Goal: Task Accomplishment & Management: Manage account settings

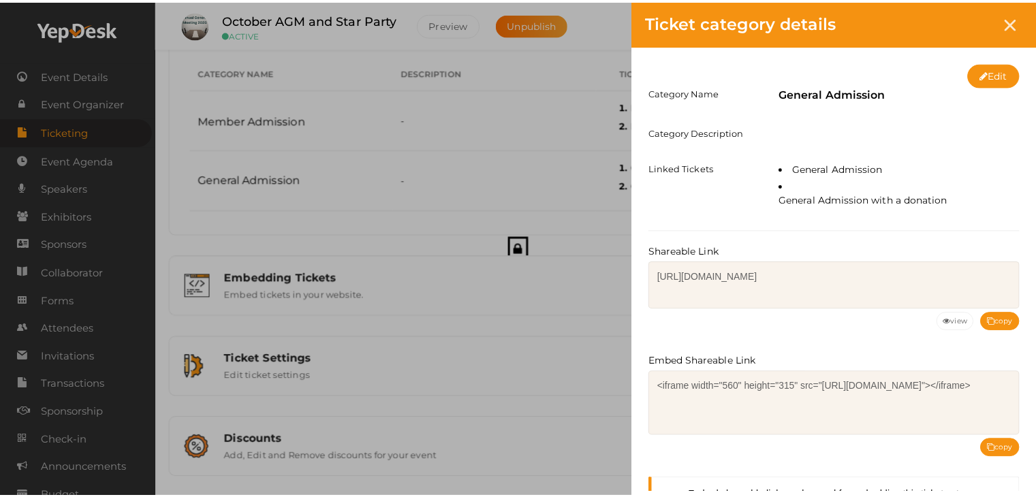
scroll to position [50, 0]
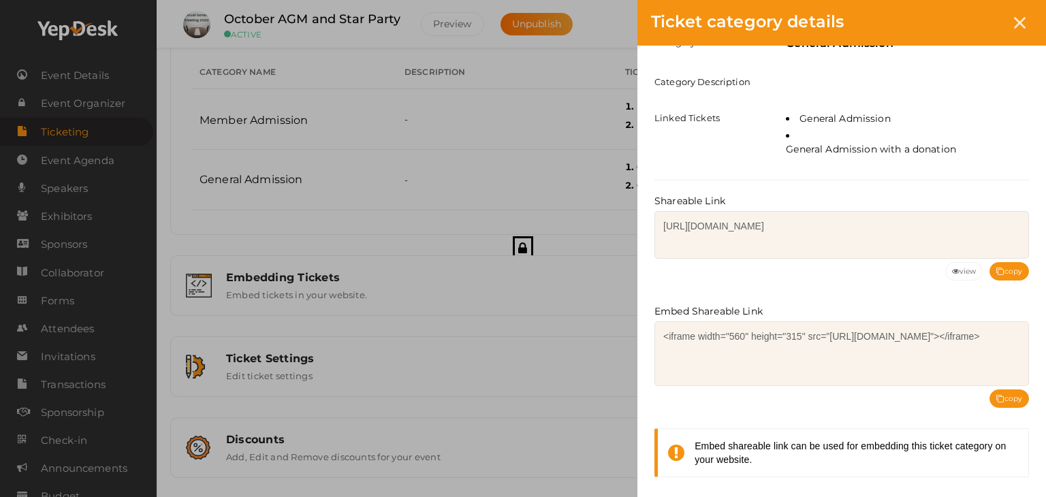
click at [1015, 25] on icon at bounding box center [1020, 23] width 12 height 12
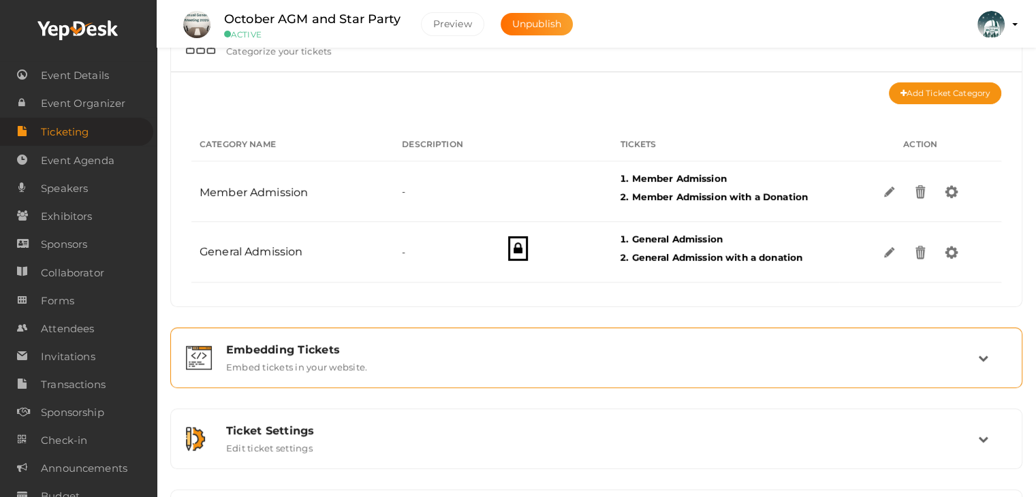
scroll to position [202, 0]
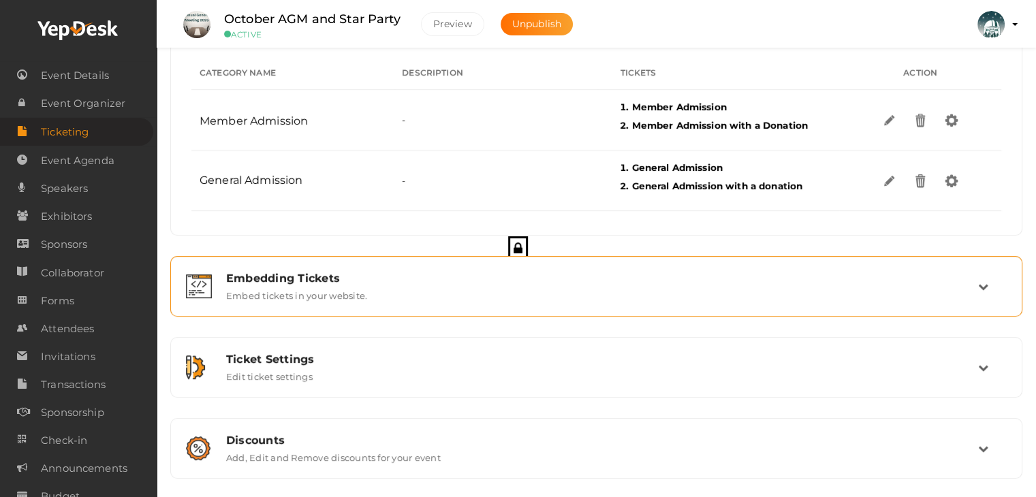
click at [289, 287] on label "Embed tickets in your website." at bounding box center [296, 293] width 141 height 16
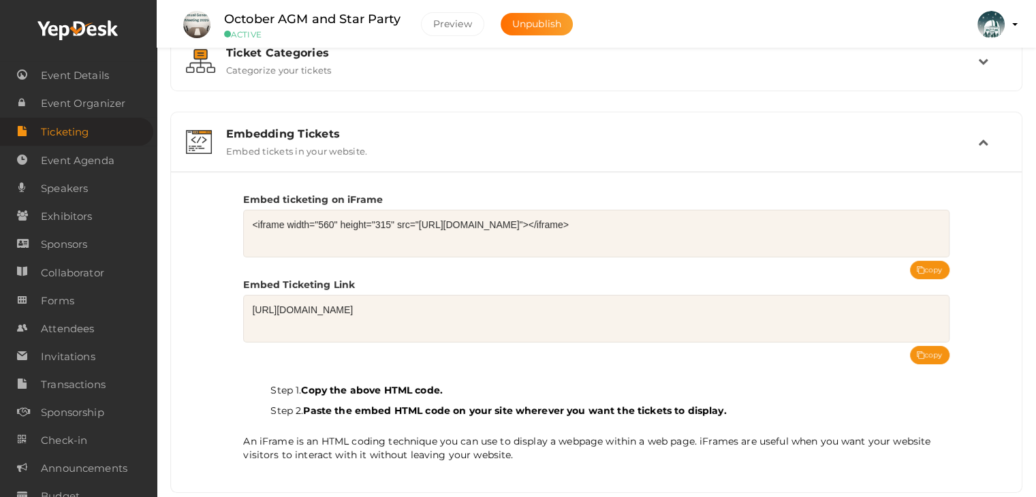
scroll to position [0, 0]
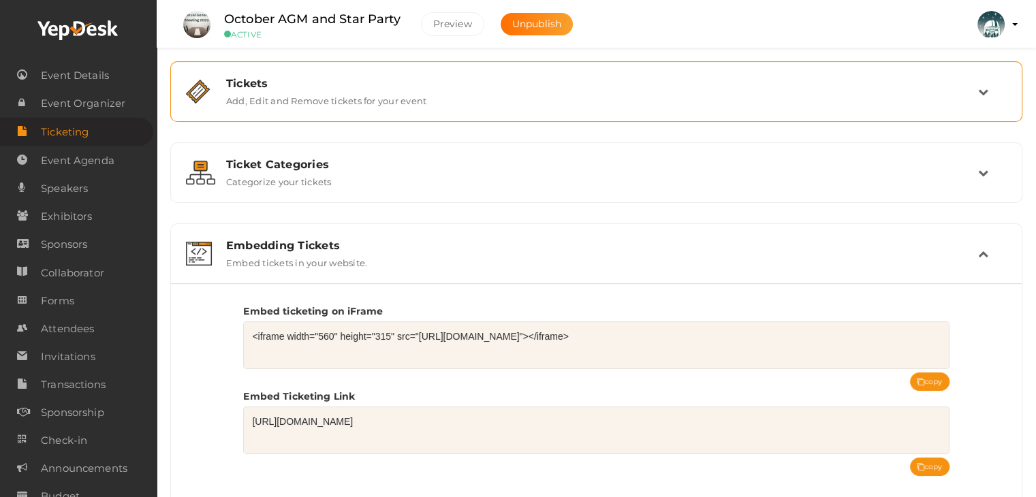
click at [285, 93] on label "Add, Edit and Remove tickets for your event" at bounding box center [326, 98] width 200 height 16
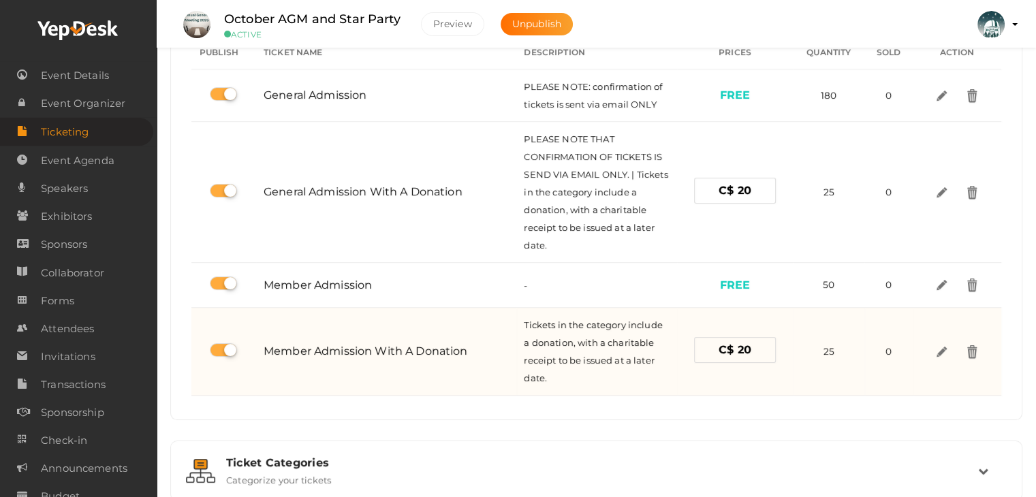
scroll to position [136, 0]
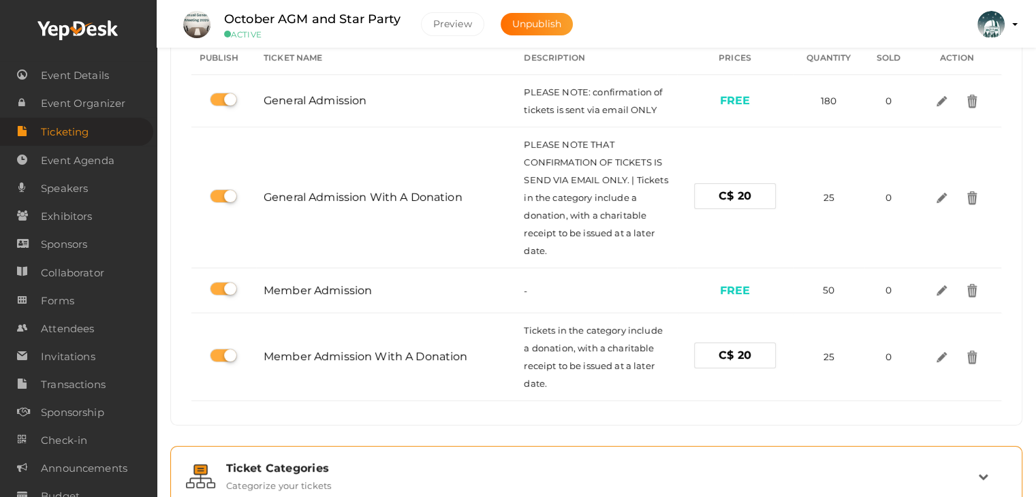
click at [354, 470] on div "Ticket Categories" at bounding box center [602, 468] width 752 height 13
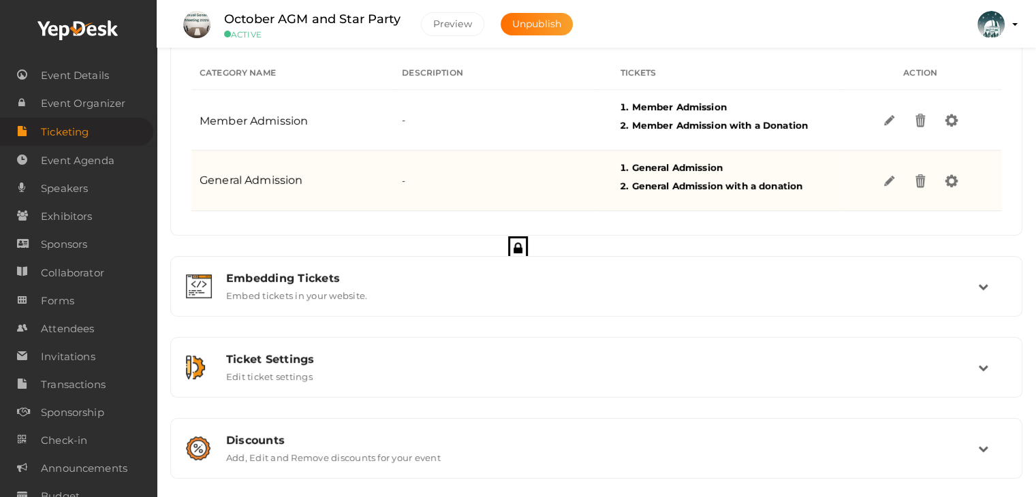
scroll to position [203, 0]
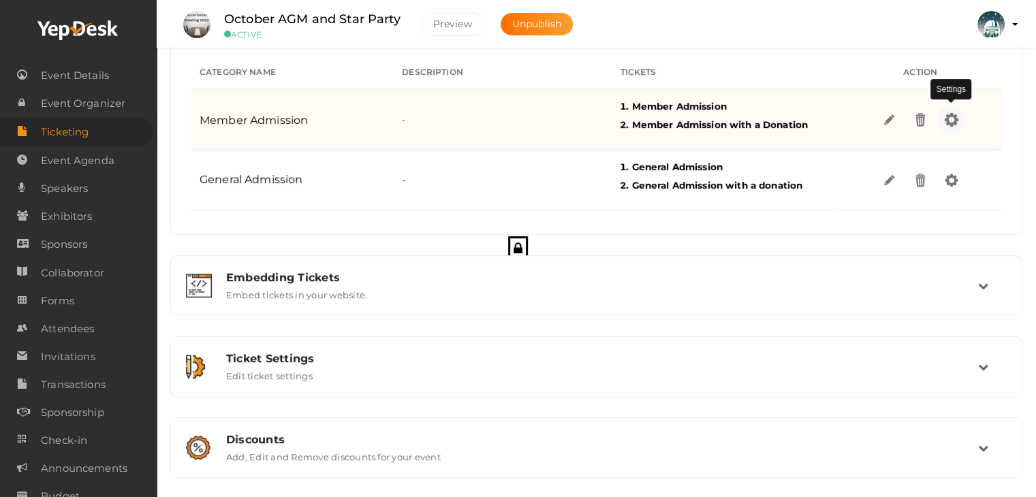
click at [953, 118] on img at bounding box center [951, 119] width 16 height 16
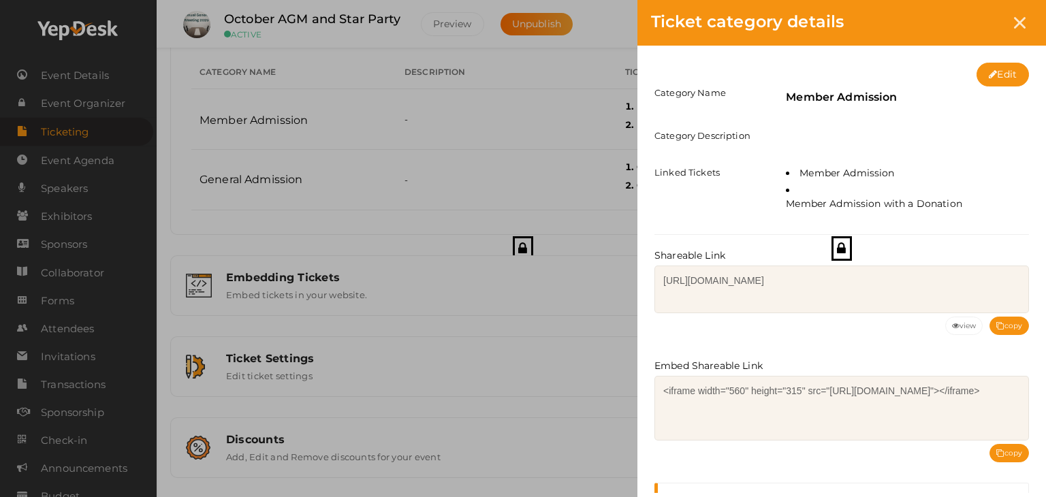
click at [501, 69] on div "Ticket category details Edit Category Name Member Admission Category Descriptio…" at bounding box center [523, 248] width 1046 height 497
click at [1021, 22] on icon at bounding box center [1020, 23] width 12 height 12
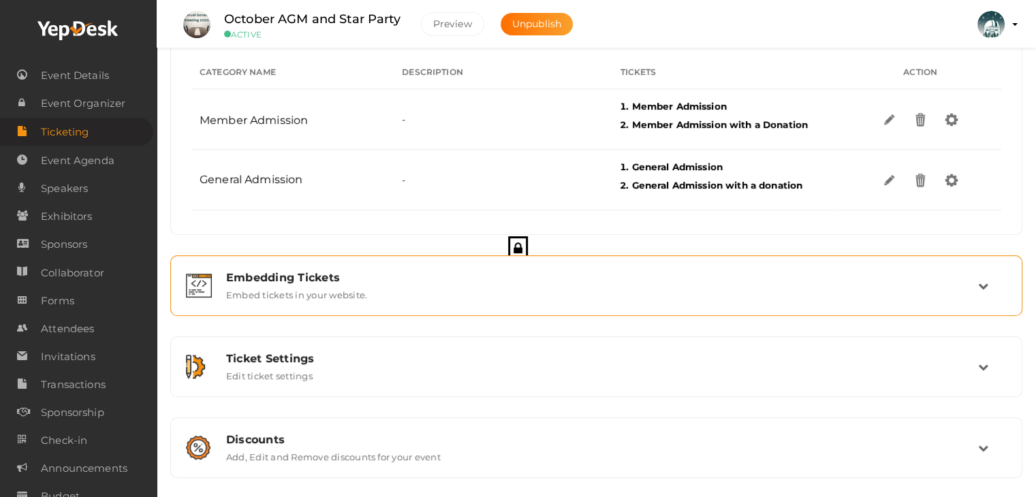
scroll to position [202, 0]
click at [345, 285] on label "Embed tickets in your website." at bounding box center [296, 293] width 141 height 16
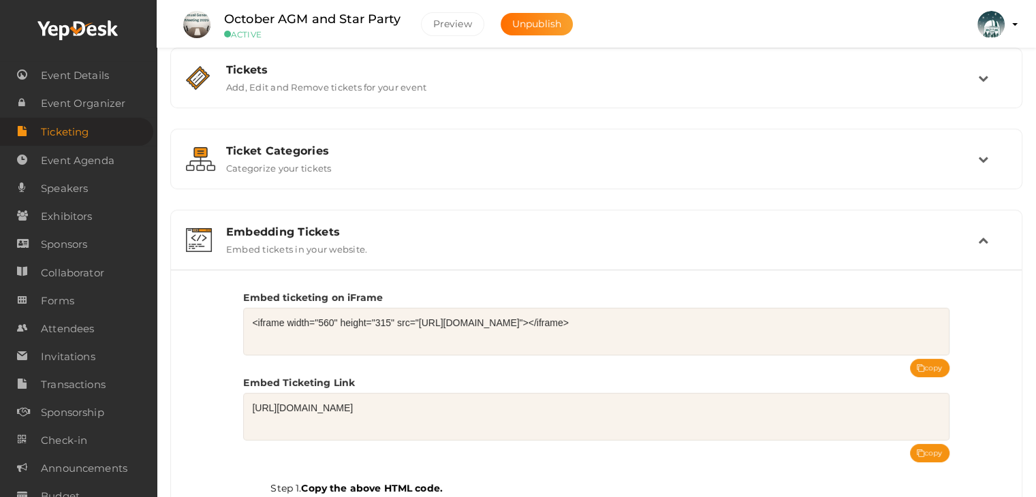
scroll to position [0, 0]
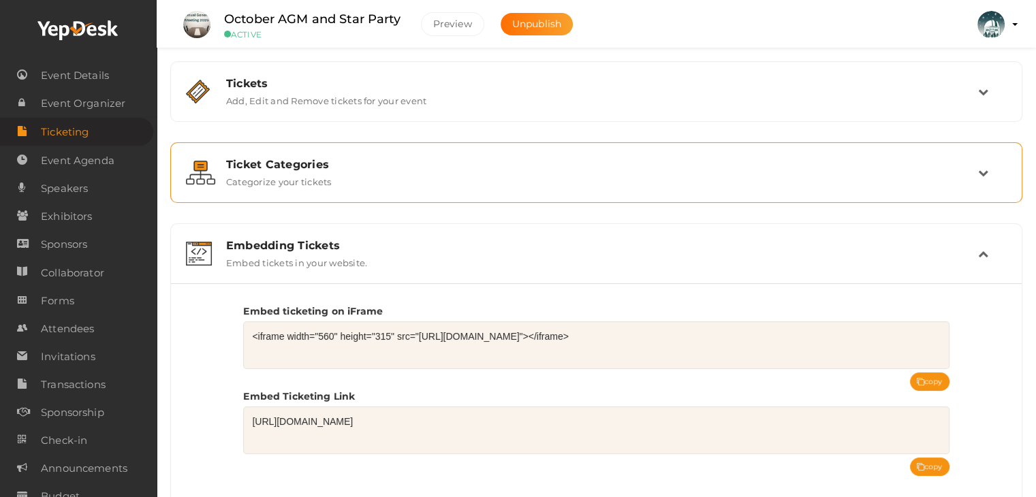
click at [340, 167] on div "Ticket Categories" at bounding box center [602, 164] width 752 height 13
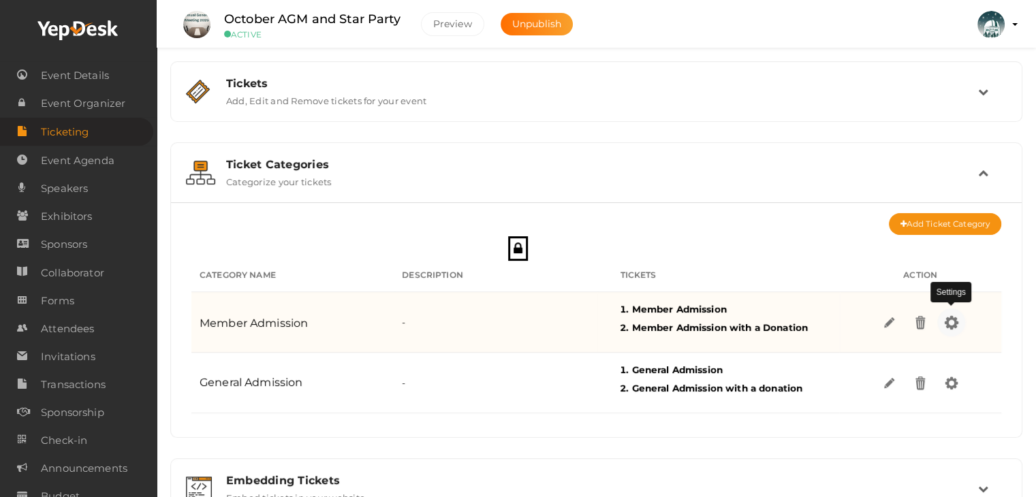
click at [948, 324] on img at bounding box center [951, 322] width 16 height 16
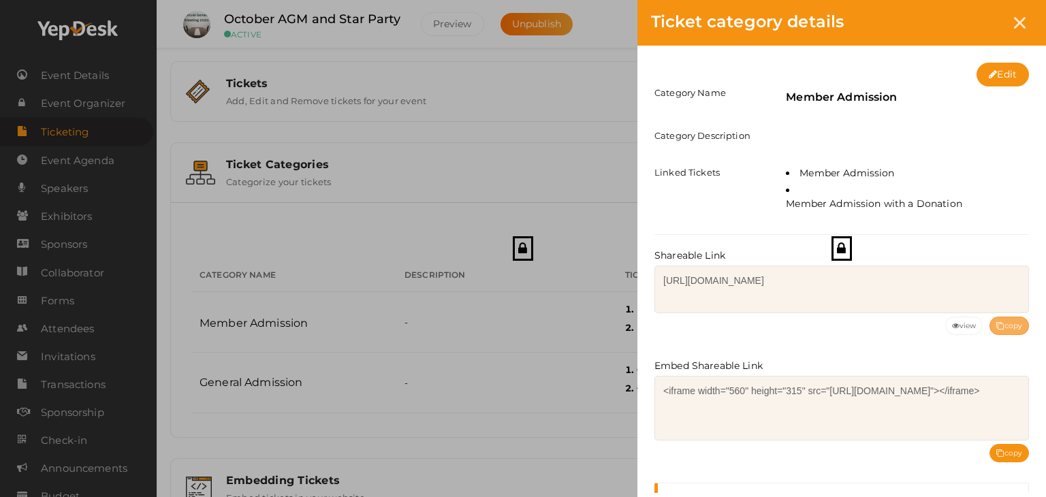
click at [1013, 325] on button "copy" at bounding box center [1008, 326] width 39 height 18
click at [1027, 20] on div at bounding box center [1019, 22] width 25 height 25
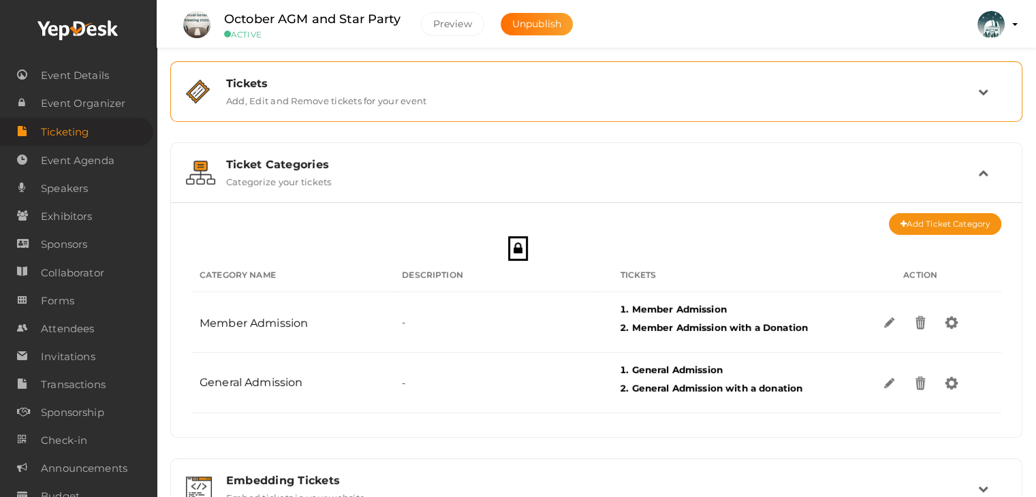
click at [302, 108] on div "Tickets Add, Edit and Remove tickets for your event" at bounding box center [596, 92] width 837 height 46
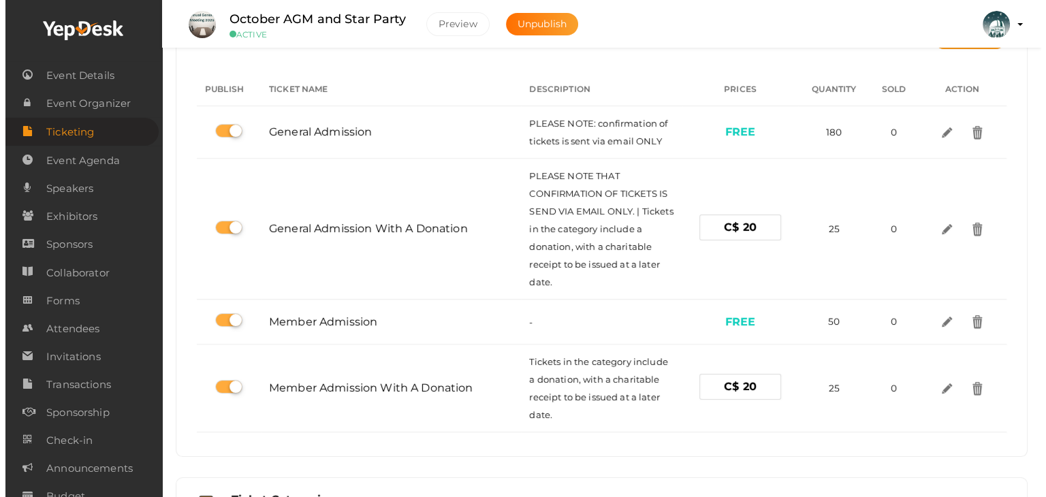
scroll to position [136, 0]
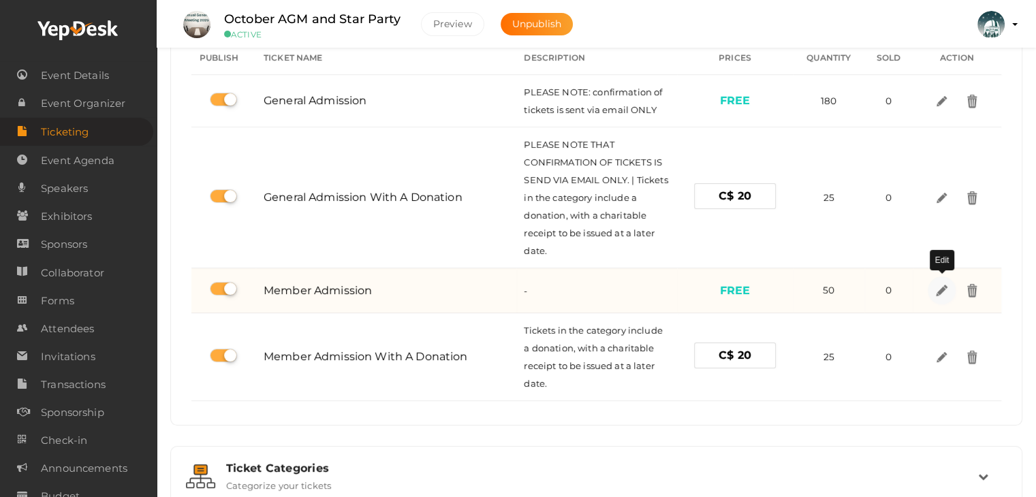
click at [942, 292] on img at bounding box center [941, 291] width 16 height 16
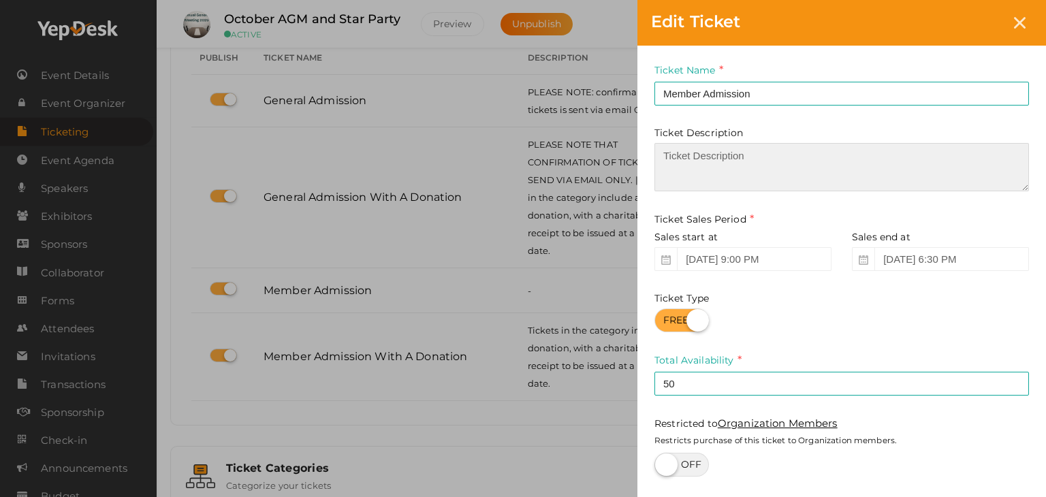
click at [690, 171] on textarea at bounding box center [841, 167] width 374 height 48
type textarea "Member Admission"
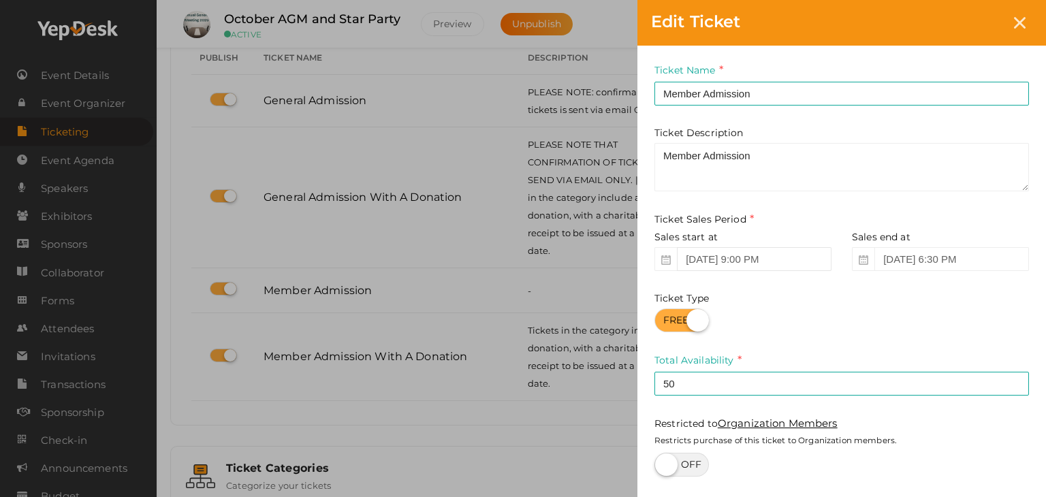
click at [814, 265] on input "Oct 04, 2025 9:00 PM" at bounding box center [754, 259] width 155 height 24
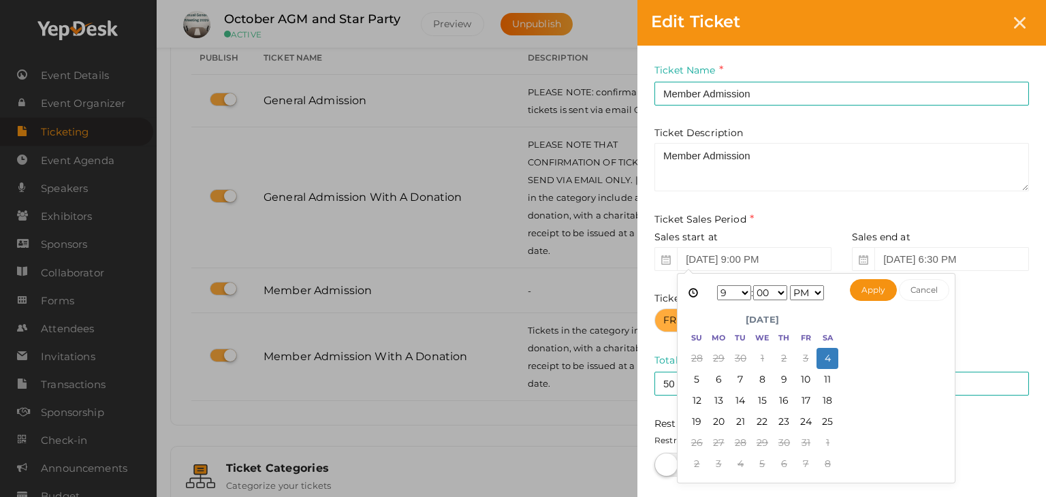
drag, startPoint x: 820, startPoint y: 287, endPoint x: 813, endPoint y: 295, distance: 10.1
click at [820, 287] on select "AM PM" at bounding box center [807, 292] width 34 height 15
click at [744, 291] on select "1 2 3 4 5 6 7 8 9 10 11 12" at bounding box center [734, 292] width 34 height 15
click at [869, 295] on button "Apply" at bounding box center [873, 290] width 47 height 22
type input "Oct 04, 2025 5:00 PM"
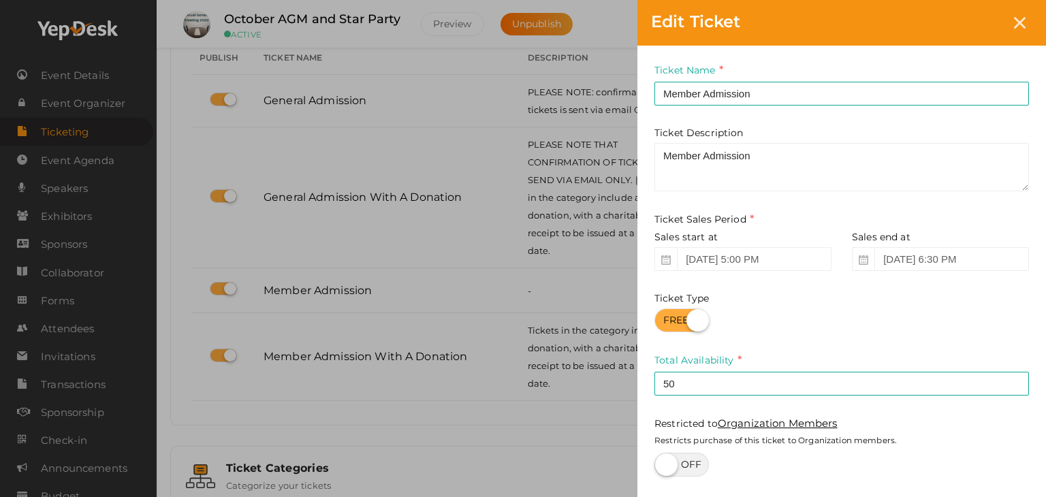
scroll to position [110, 0]
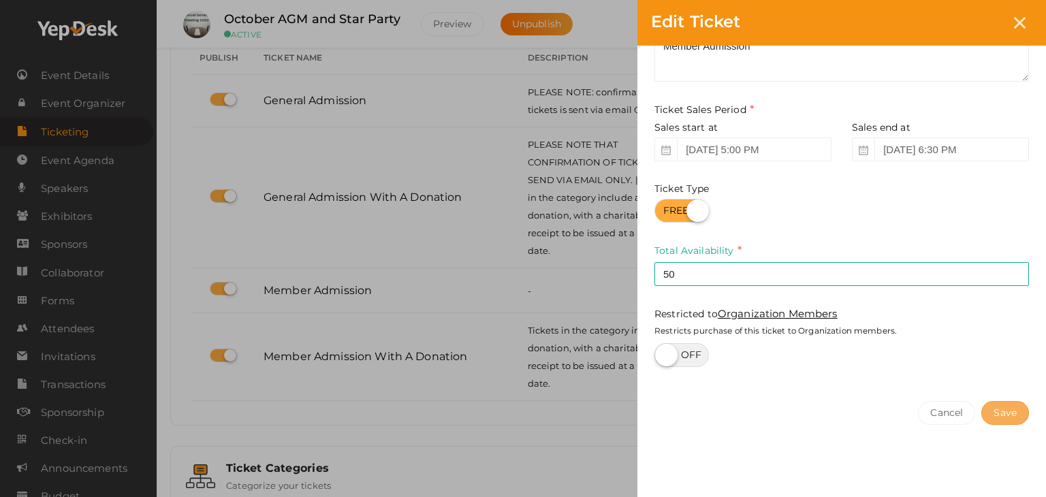
click at [1008, 404] on button "Save" at bounding box center [1005, 413] width 48 height 24
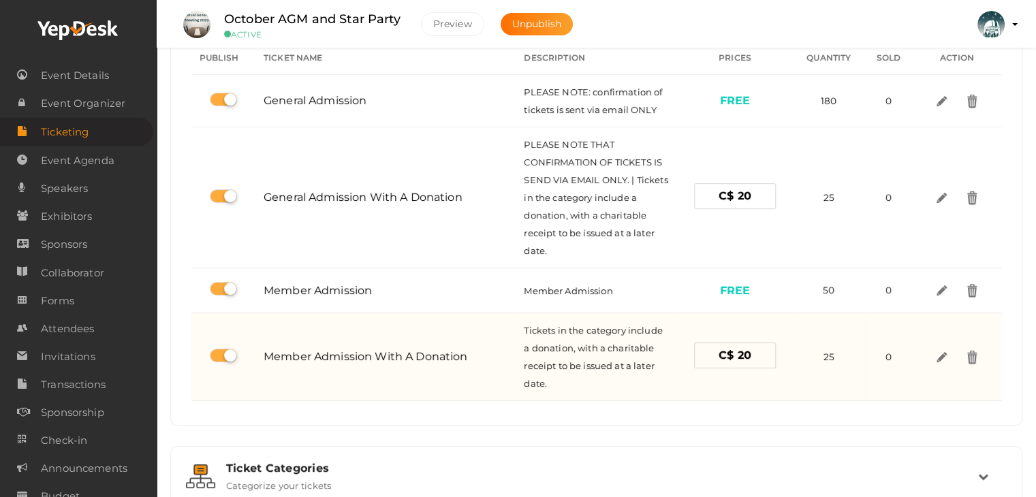
scroll to position [340, 0]
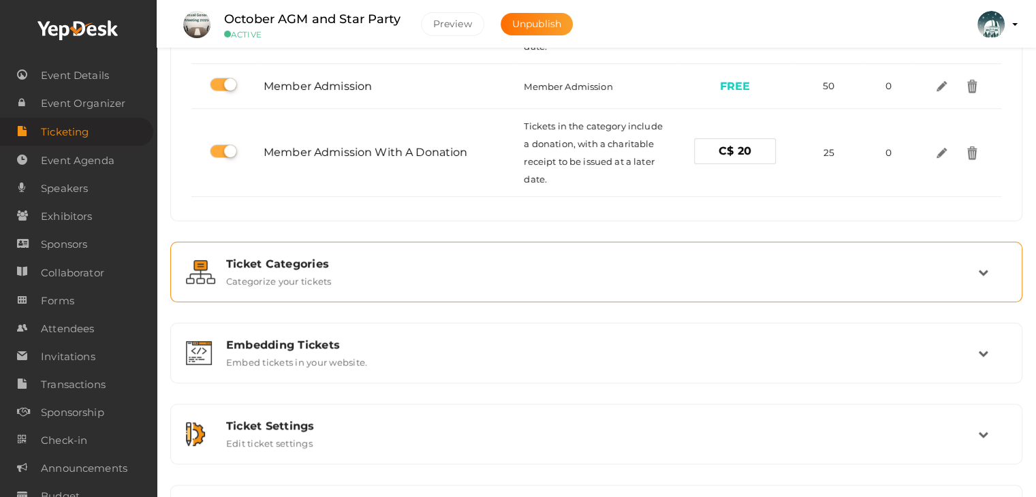
click at [302, 277] on label "Categorize your tickets" at bounding box center [279, 278] width 106 height 16
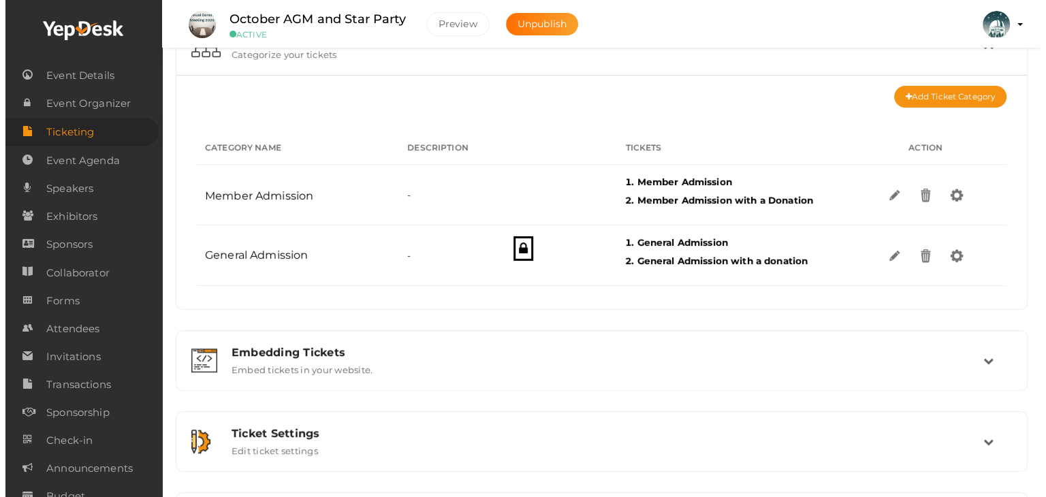
scroll to position [122, 0]
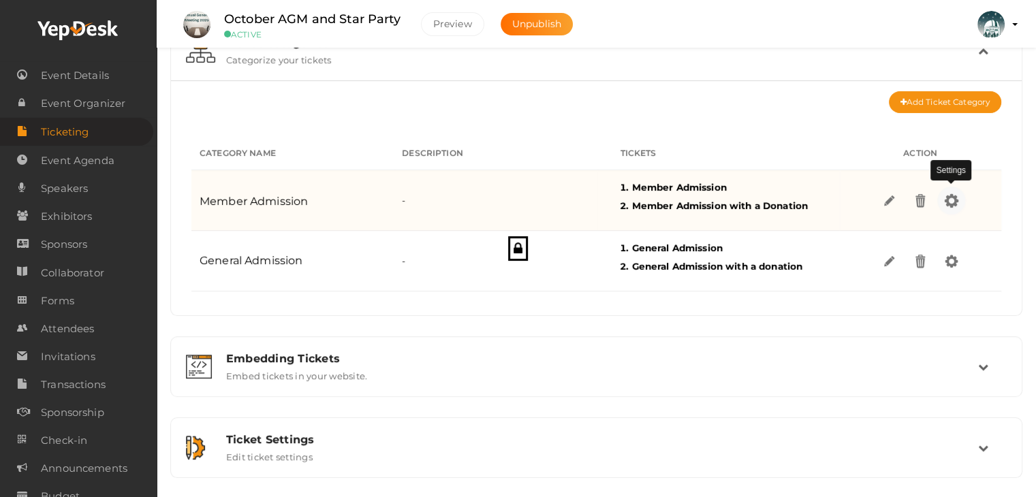
click at [953, 200] on img at bounding box center [951, 200] width 16 height 16
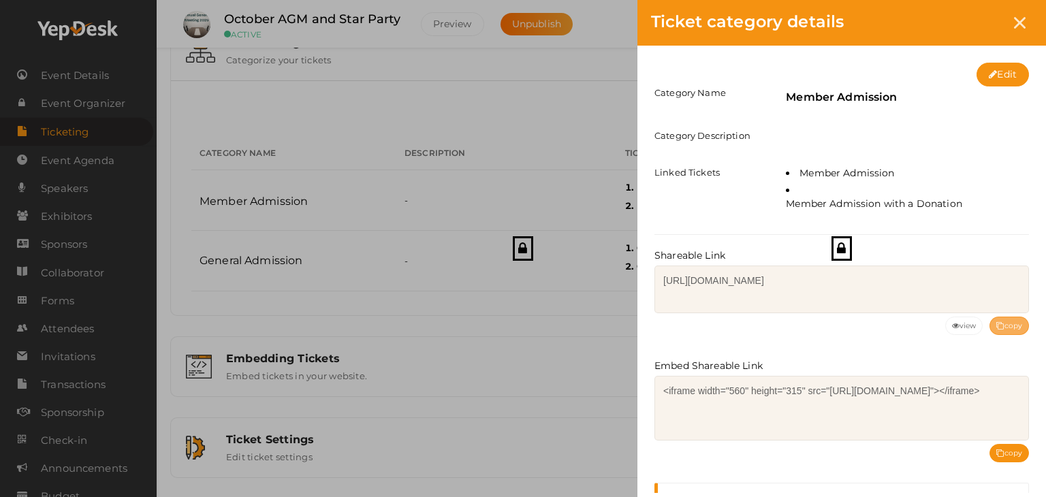
click at [1008, 325] on button "copy" at bounding box center [1008, 326] width 39 height 18
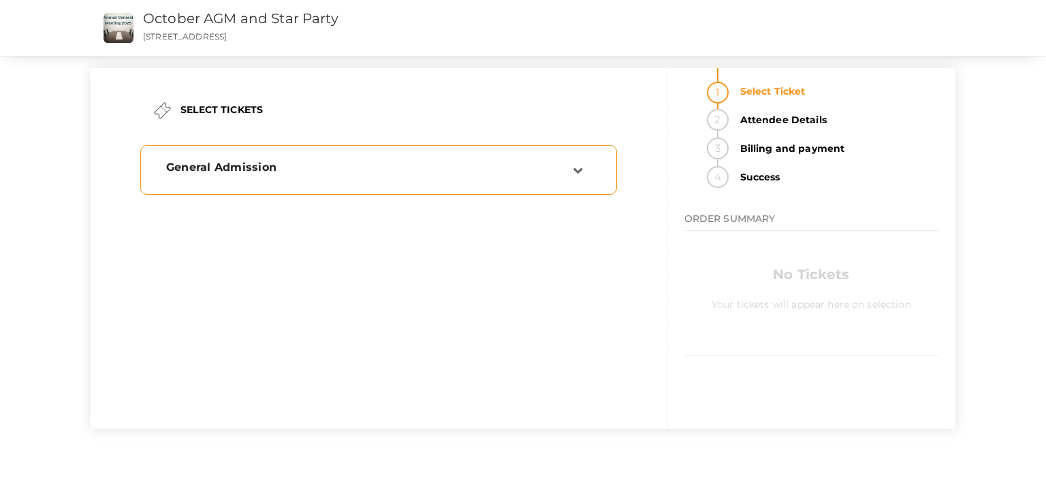
click at [577, 167] on icon at bounding box center [578, 170] width 10 height 10
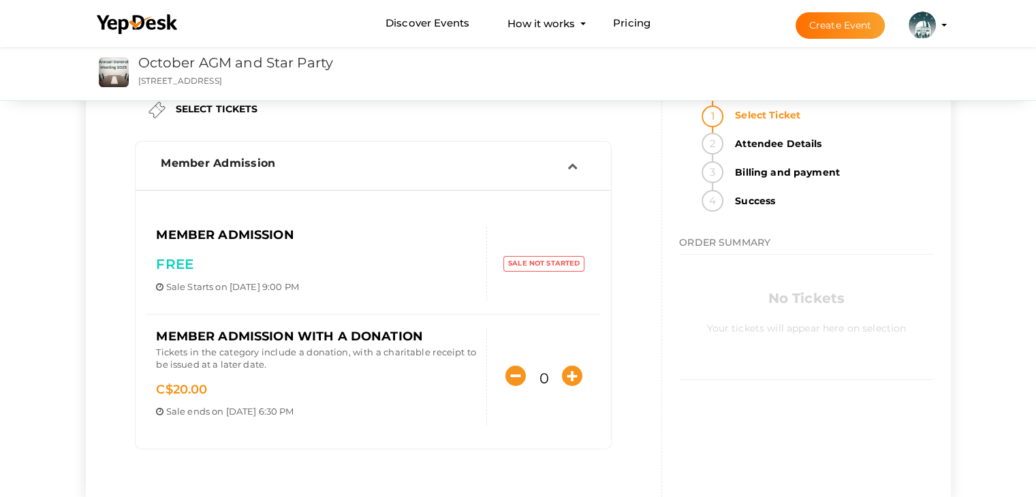
scroll to position [68, 0]
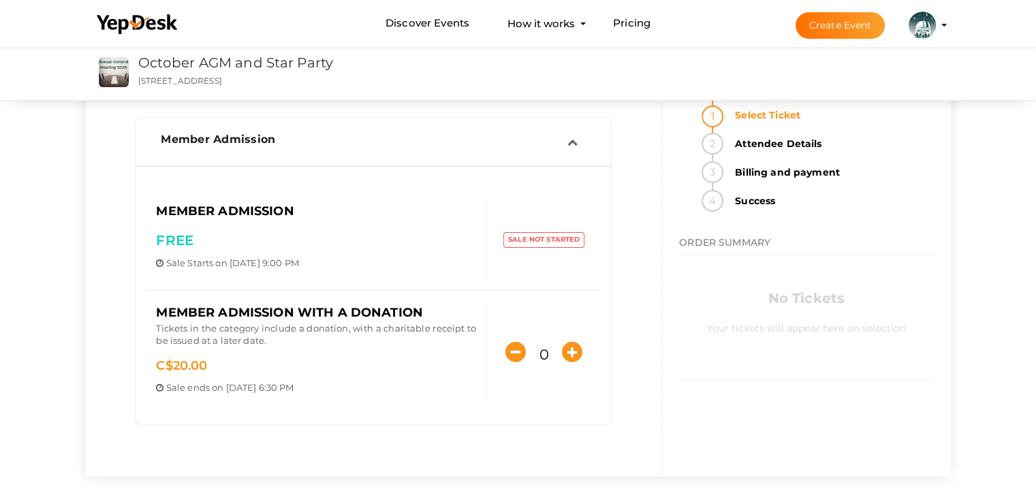
click at [562, 241] on label "Sale Not started" at bounding box center [543, 239] width 81 height 15
